Goal: Find specific page/section: Find specific page/section

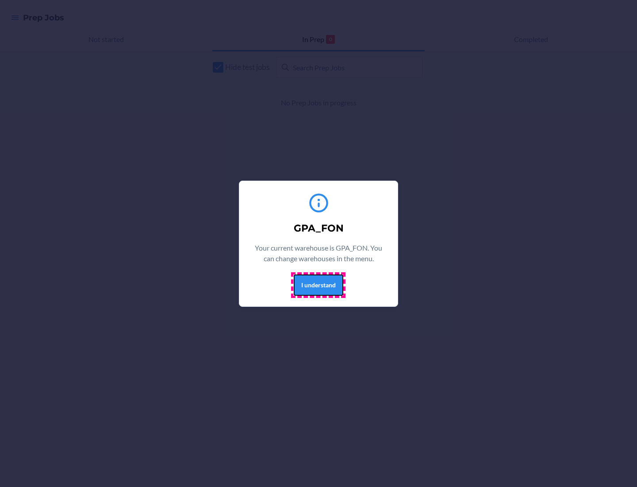
click at [318, 284] on button "I understand" at bounding box center [319, 284] width 50 height 21
